Goal: Information Seeking & Learning: Learn about a topic

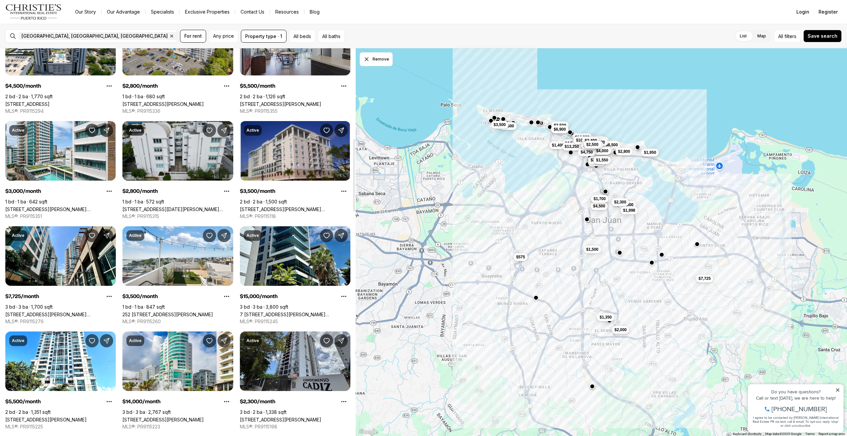
scroll to position [480, 0]
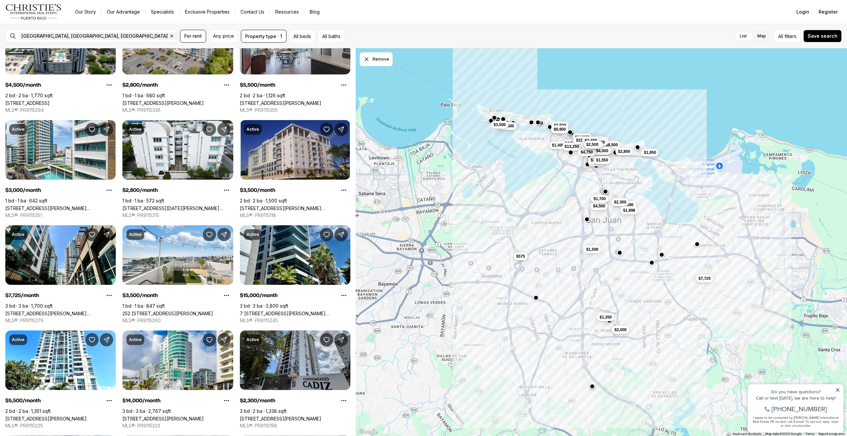
click at [520, 258] on span "$575" at bounding box center [520, 255] width 9 height 5
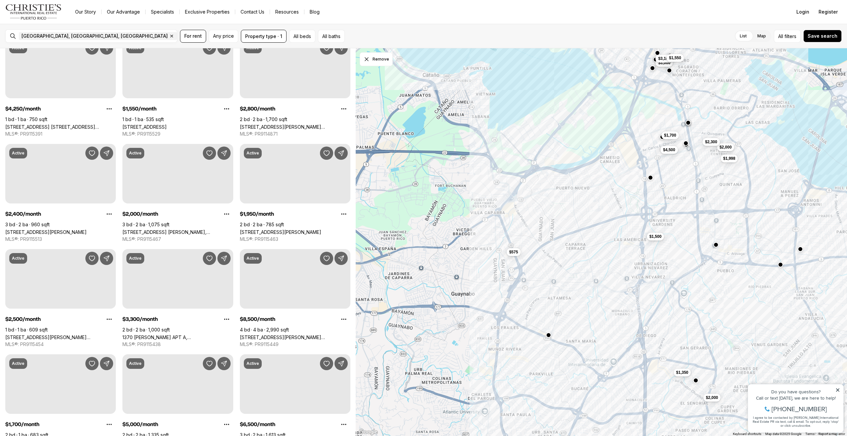
scroll to position [0, 0]
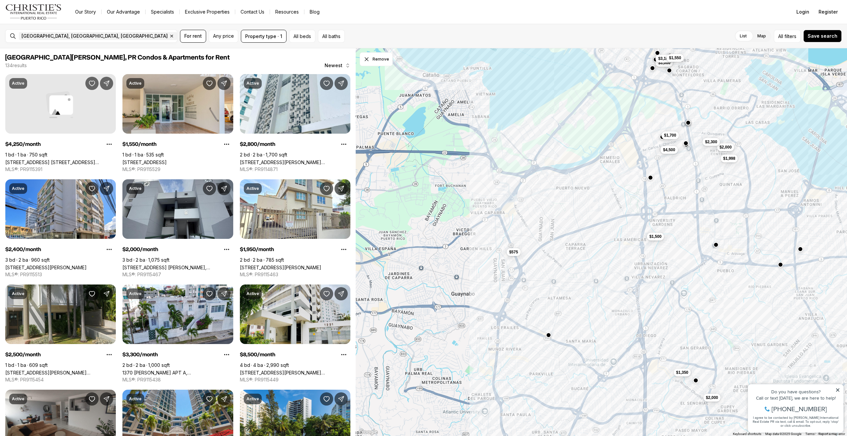
click at [510, 256] on div "$575" at bounding box center [513, 252] width 14 height 8
click at [513, 253] on span "$575" at bounding box center [513, 250] width 9 height 5
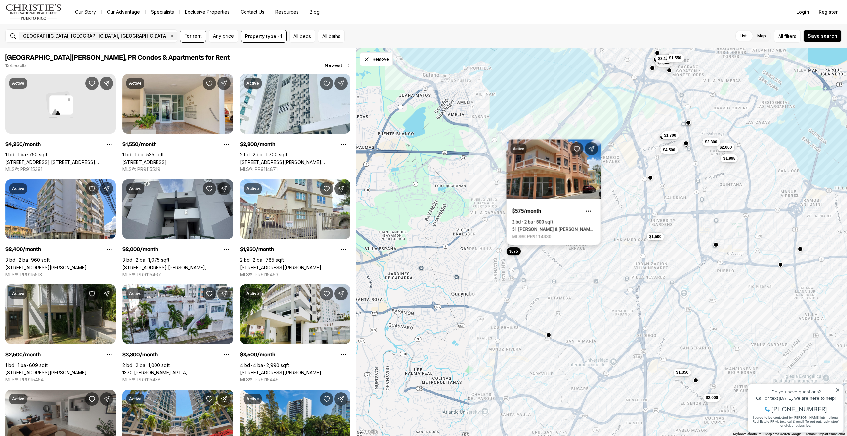
click at [533, 227] on link "51 [PERSON_NAME] & [PERSON_NAME], [GEOGRAPHIC_DATA][PERSON_NAME], 00921" at bounding box center [553, 229] width 83 height 5
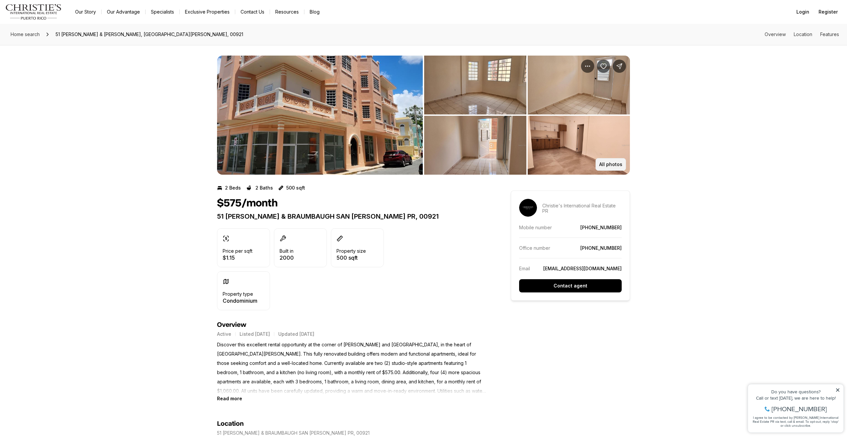
click at [611, 160] on button "All photos" at bounding box center [610, 164] width 30 height 13
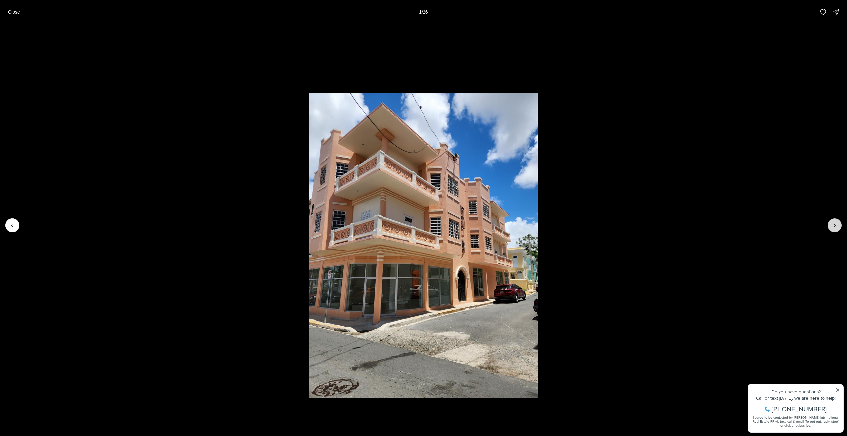
click at [835, 227] on icon "Next slide" at bounding box center [834, 225] width 7 height 7
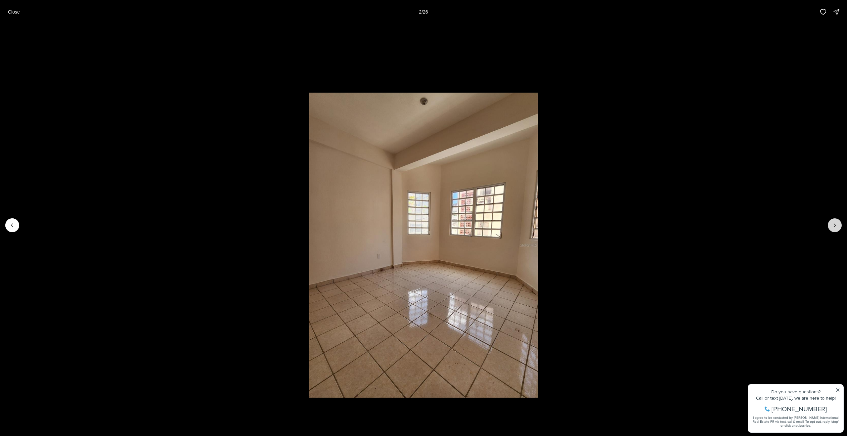
click at [835, 227] on icon "Next slide" at bounding box center [834, 225] width 7 height 7
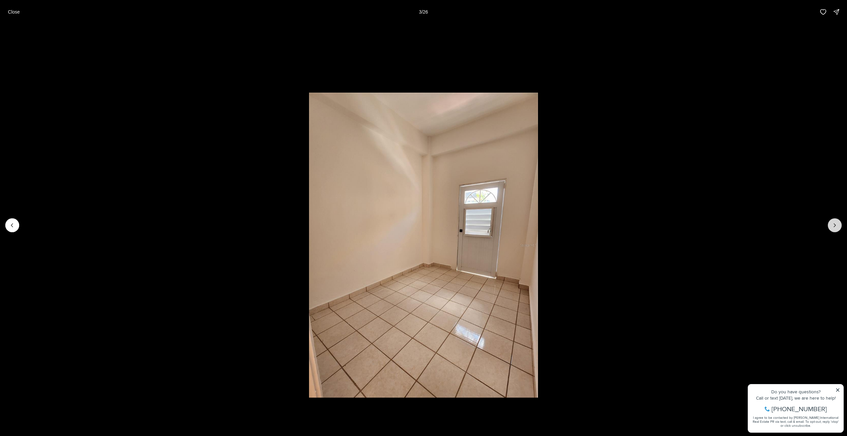
click at [835, 227] on icon "Next slide" at bounding box center [834, 225] width 7 height 7
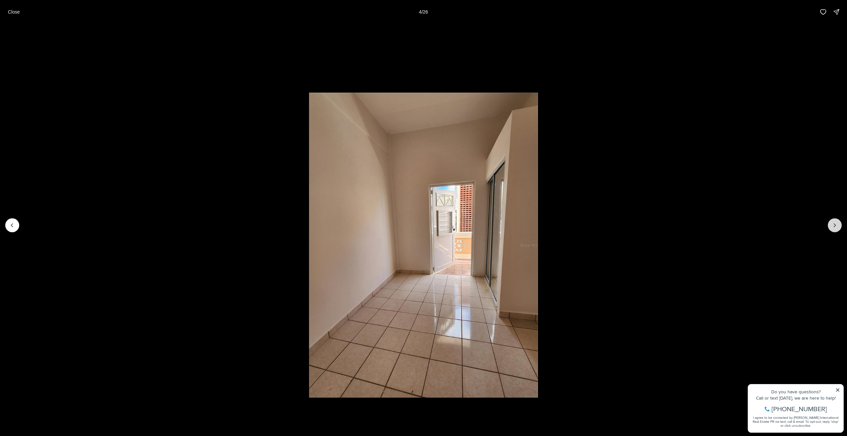
click at [835, 227] on icon "Next slide" at bounding box center [834, 225] width 7 height 7
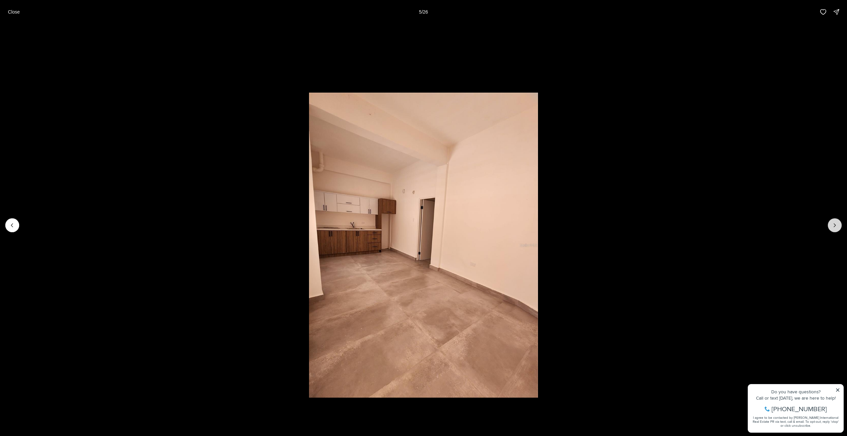
click at [835, 227] on icon "Next slide" at bounding box center [834, 225] width 7 height 7
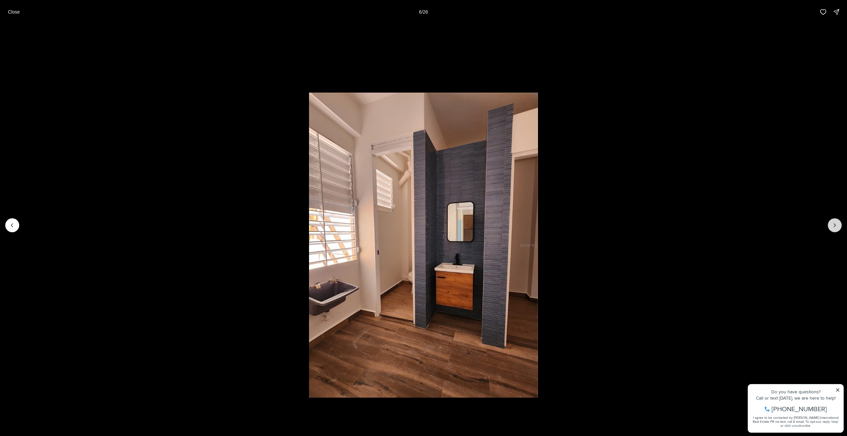
click at [835, 227] on icon "Next slide" at bounding box center [834, 225] width 7 height 7
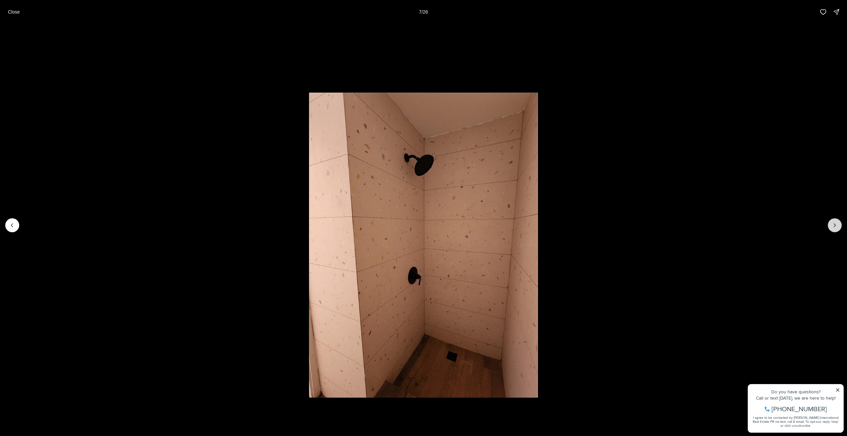
click at [834, 226] on icon "Next slide" at bounding box center [834, 225] width 7 height 7
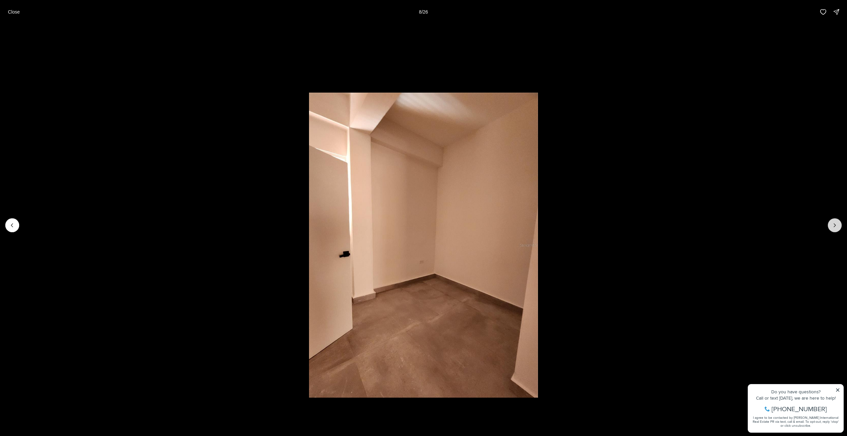
click at [834, 226] on icon "Next slide" at bounding box center [834, 225] width 7 height 7
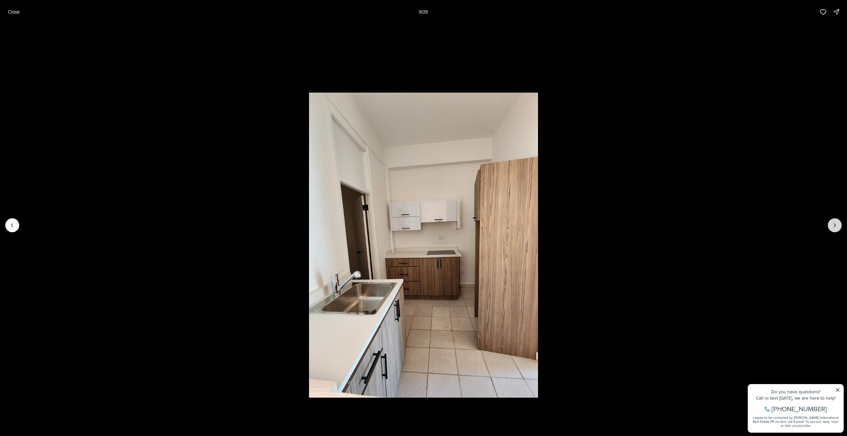
click at [834, 226] on icon "Next slide" at bounding box center [834, 225] width 7 height 7
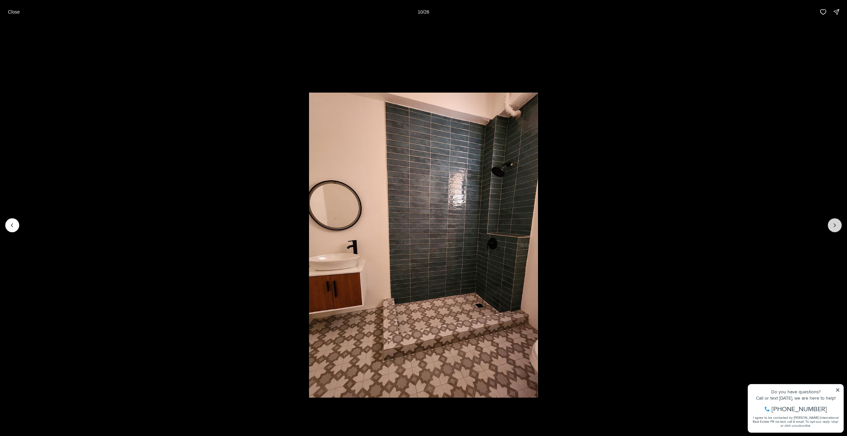
click at [834, 226] on icon "Next slide" at bounding box center [834, 225] width 7 height 7
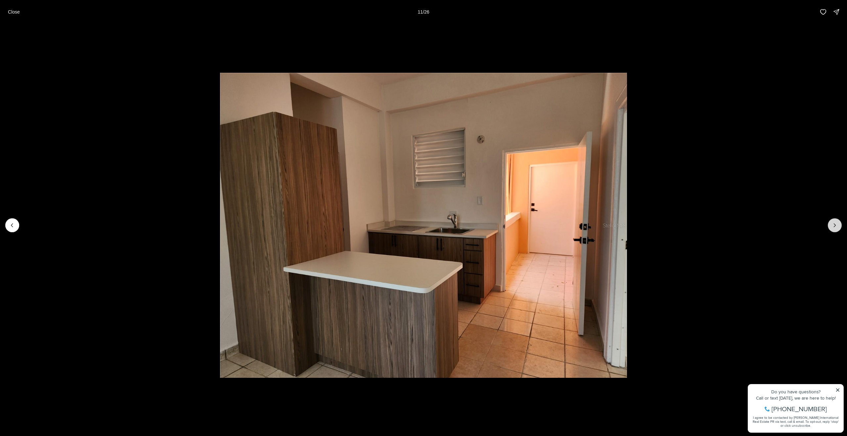
click at [834, 226] on icon "Next slide" at bounding box center [835, 225] width 2 height 3
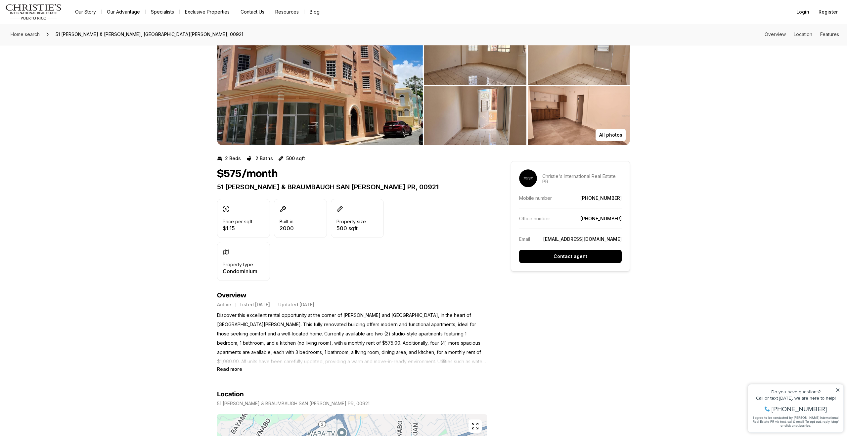
scroll to position [28, 0]
